Goal: Transaction & Acquisition: Purchase product/service

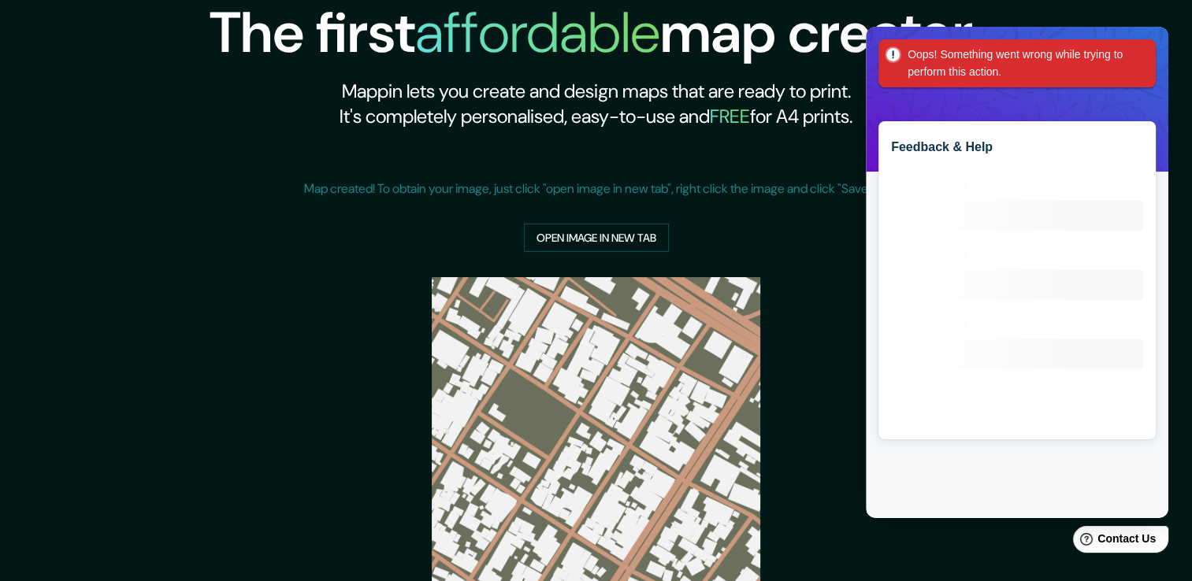
click at [1150, 54] on div "Oops! Something went wrong while trying to perform this action." at bounding box center [1016, 63] width 277 height 48
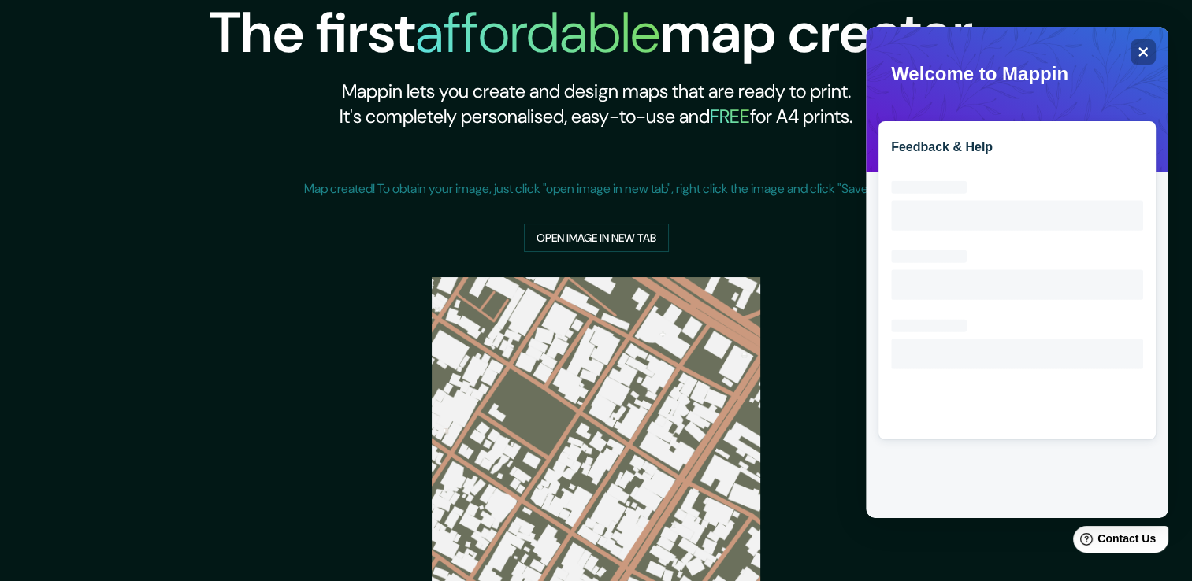
click at [777, 162] on div "Map created! To obtain your image, just click "open image in new tab", right cl…" at bounding box center [596, 203] width 584 height 98
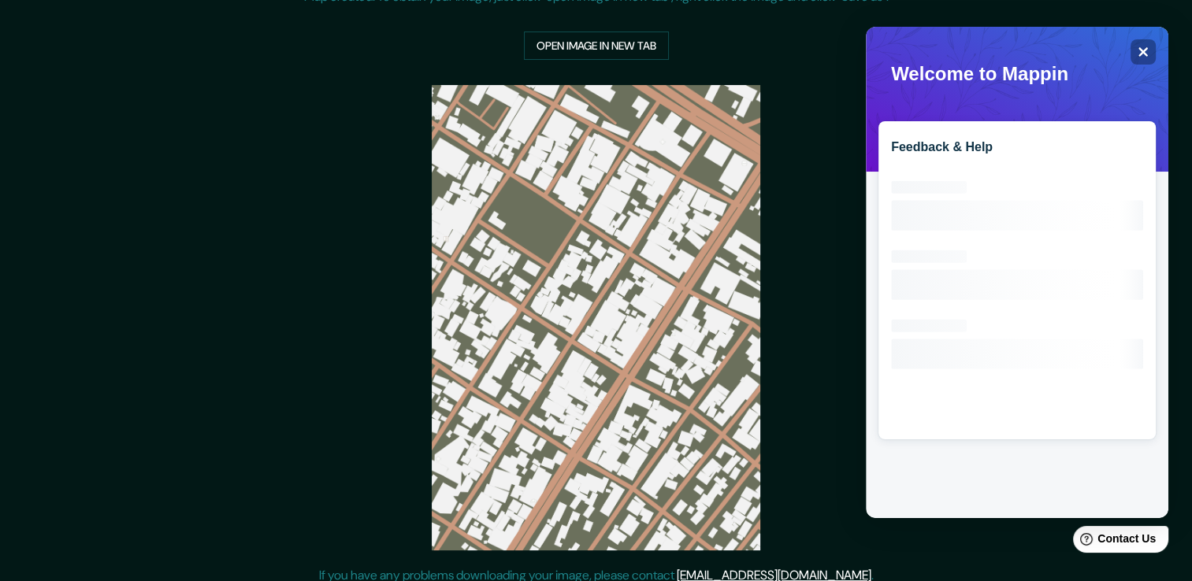
scroll to position [287, 0]
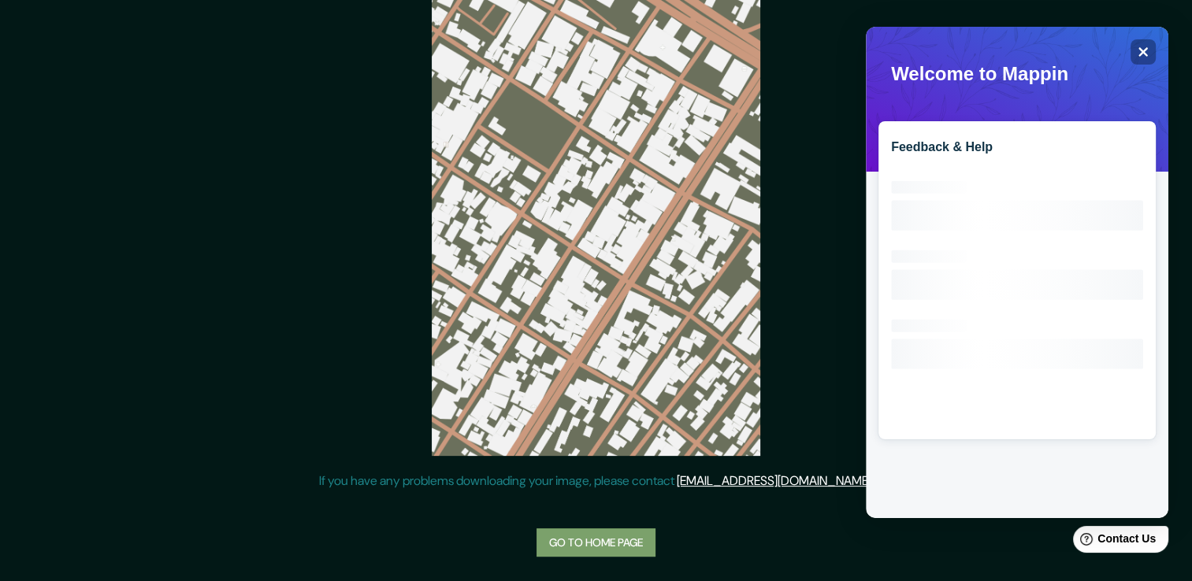
click at [594, 547] on link "Go to home page" at bounding box center [595, 542] width 119 height 29
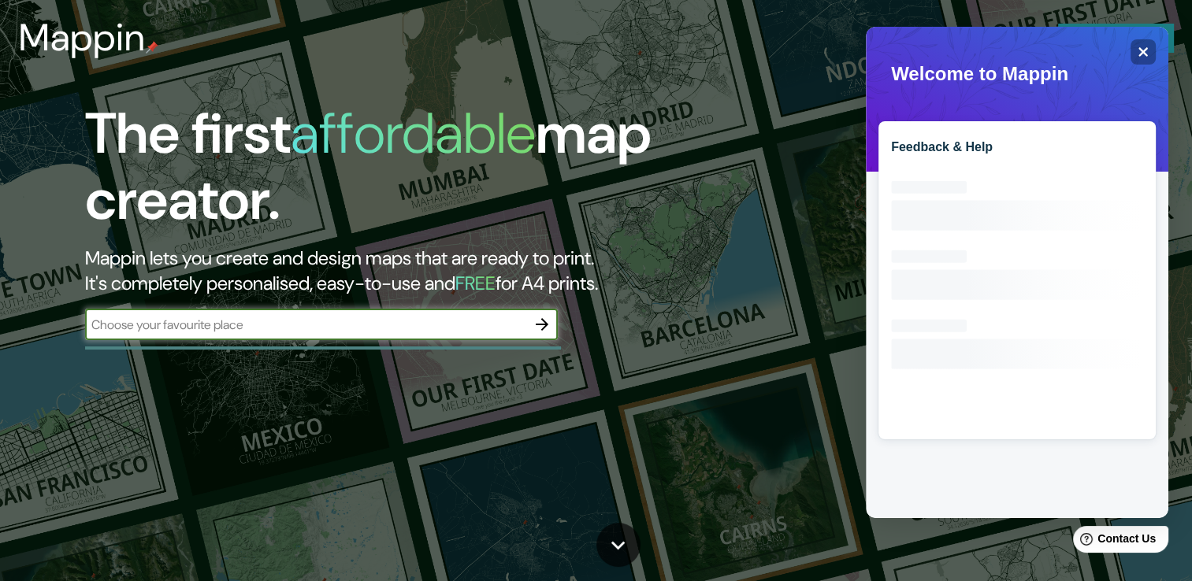
click at [399, 320] on input "text" at bounding box center [305, 325] width 441 height 18
type input "tepic"
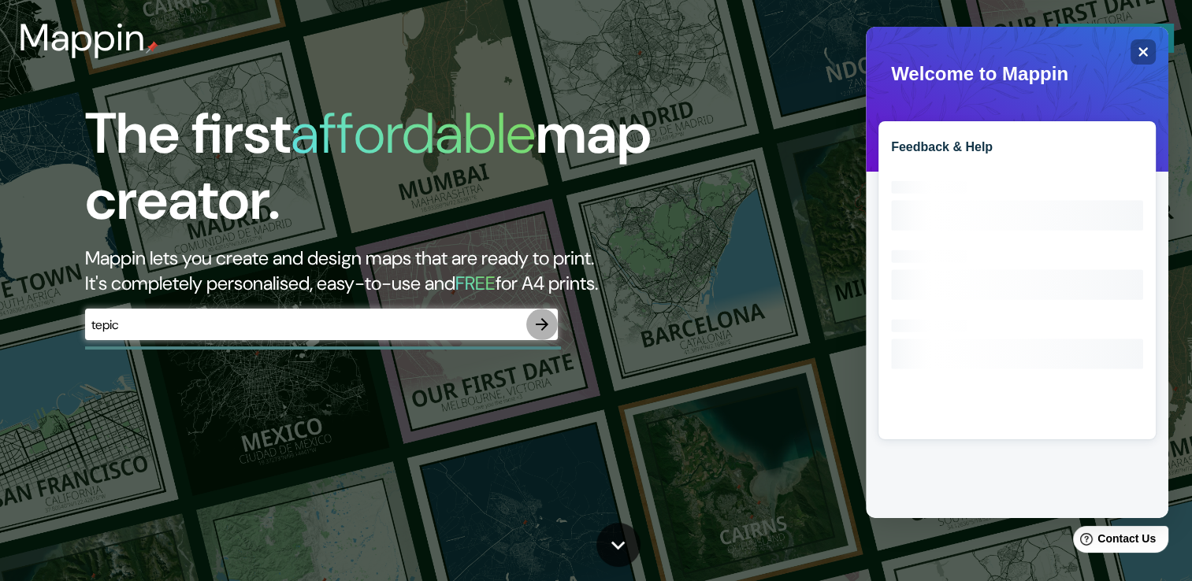
click at [540, 319] on icon "button" at bounding box center [541, 324] width 19 height 19
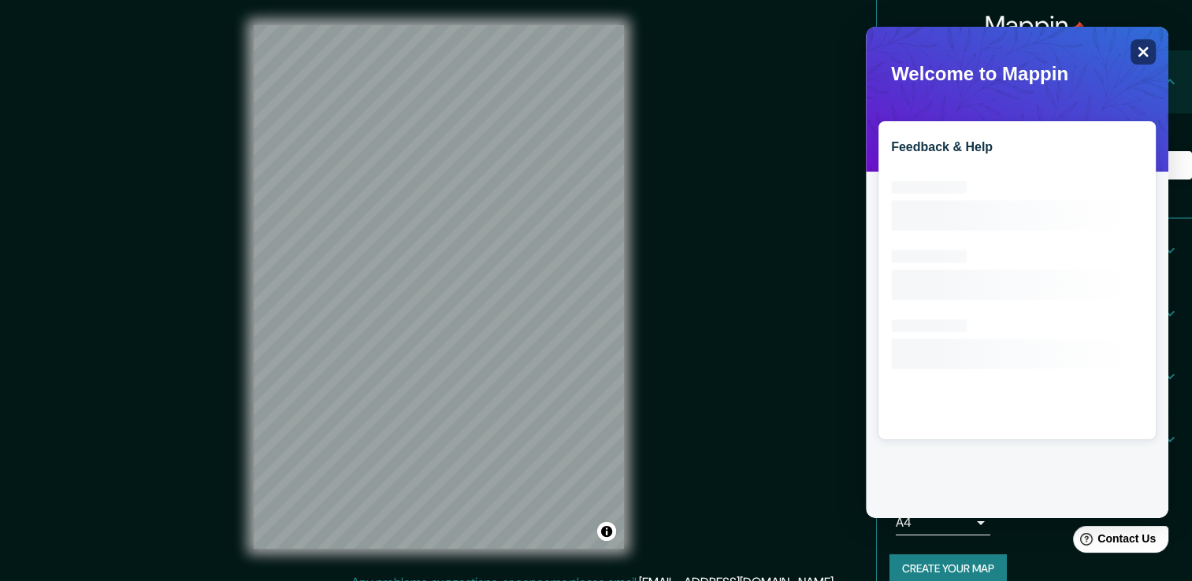
click at [1142, 57] on div "Close" at bounding box center [1142, 51] width 25 height 25
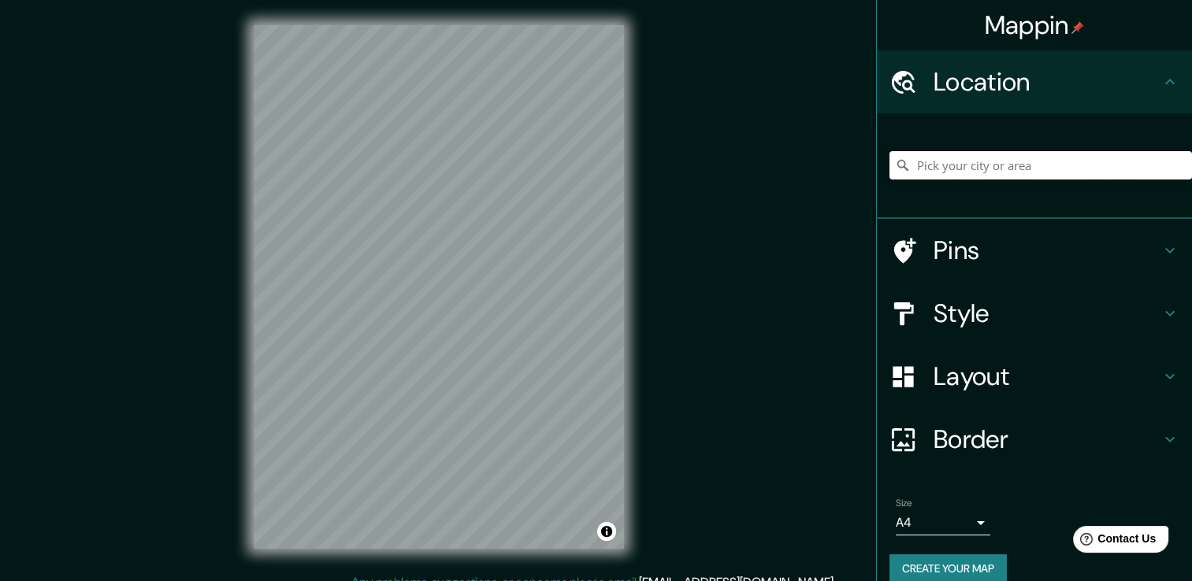
click at [1025, 165] on input "Pick your city or area" at bounding box center [1040, 165] width 302 height 28
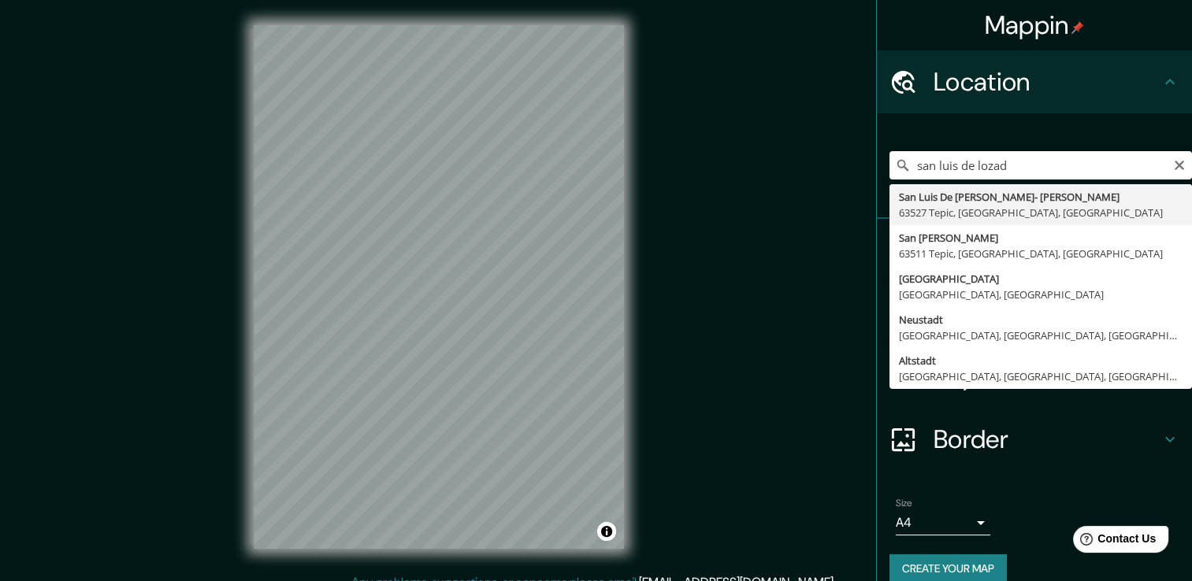
type input "San Luis De [PERSON_NAME]- [PERSON_NAME], [GEOGRAPHIC_DATA], [GEOGRAPHIC_DATA],…"
